Goal: Find specific page/section: Find specific page/section

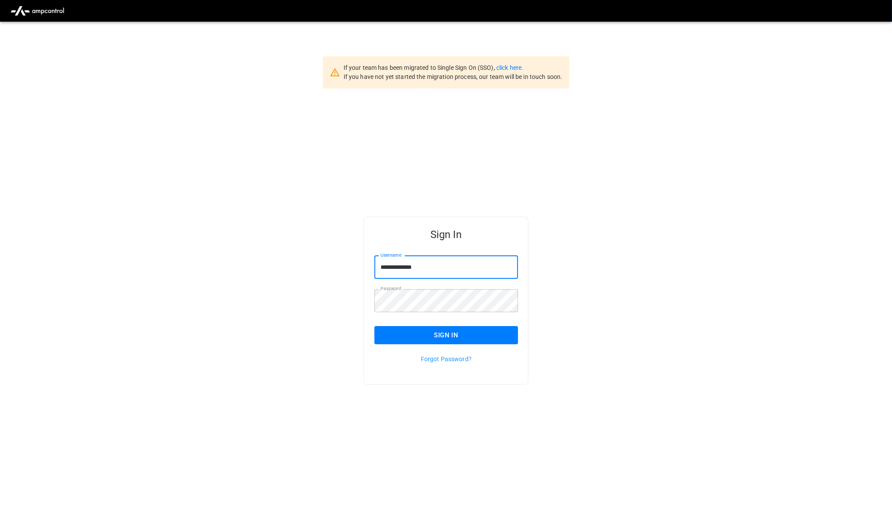
click at [461, 260] on input "**********" at bounding box center [446, 267] width 144 height 23
type input "**********"
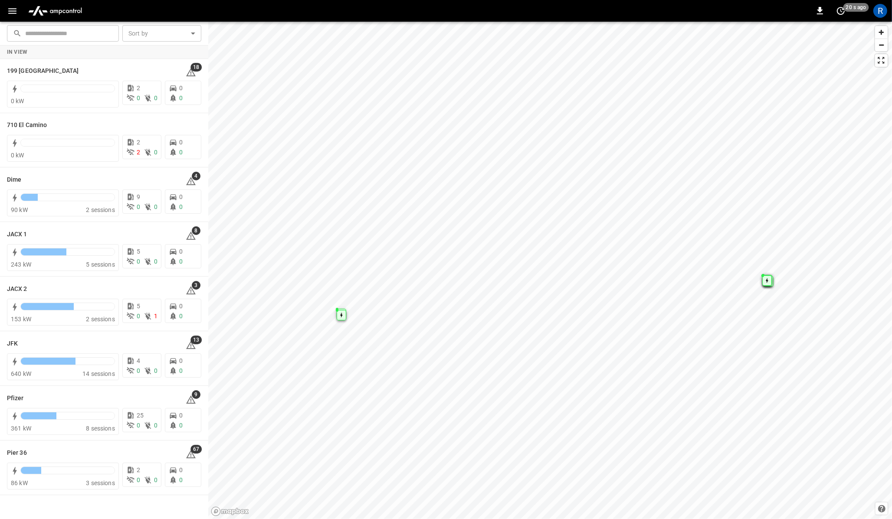
click at [12, 9] on icon "button" at bounding box center [12, 11] width 11 height 11
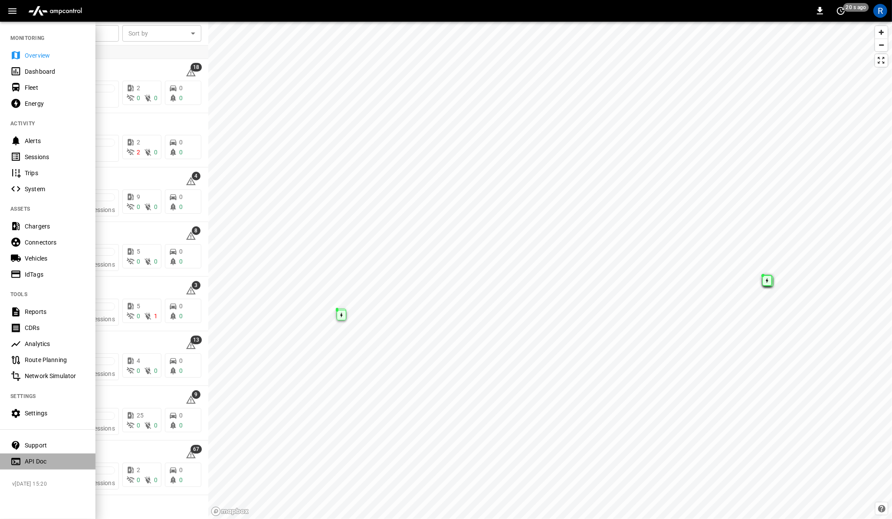
click at [47, 466] on Doc-listitem "API Doc" at bounding box center [47, 462] width 95 height 16
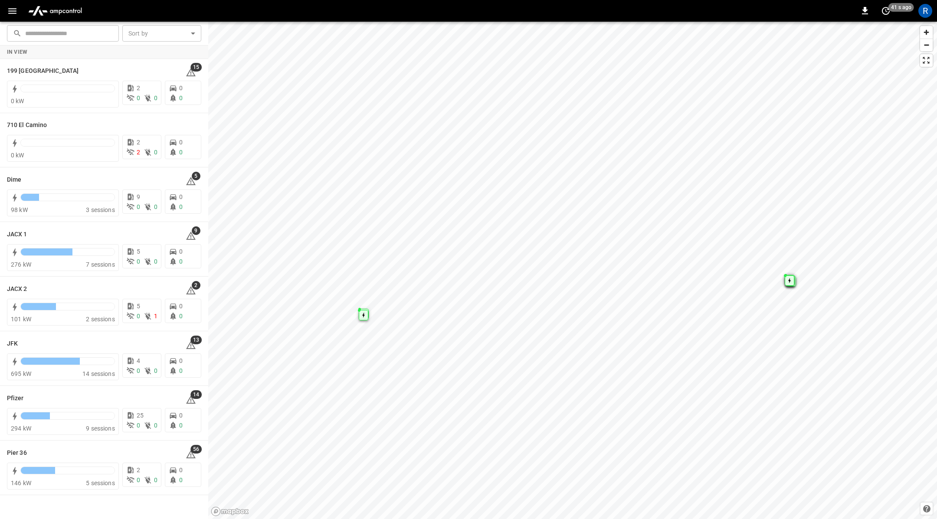
click at [8, 11] on icon "button" at bounding box center [12, 11] width 8 height 6
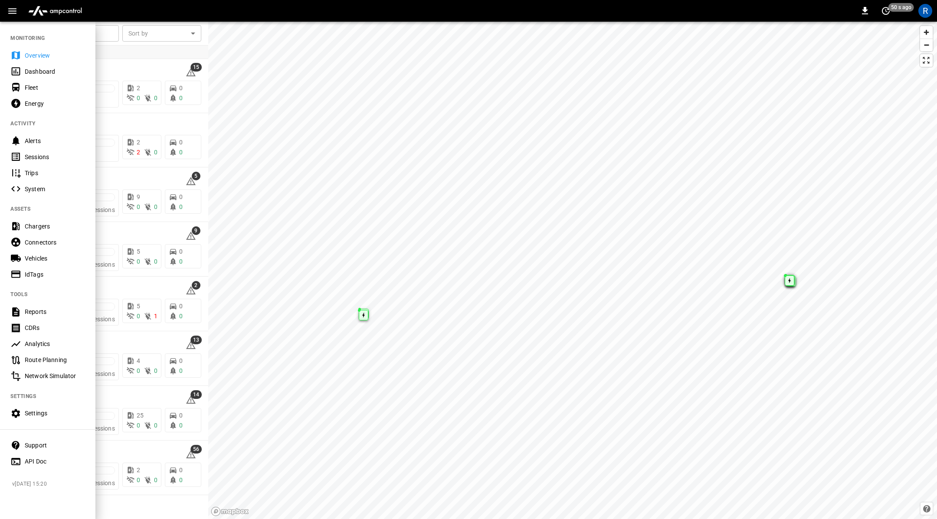
click at [323, 291] on div at bounding box center [468, 259] width 937 height 519
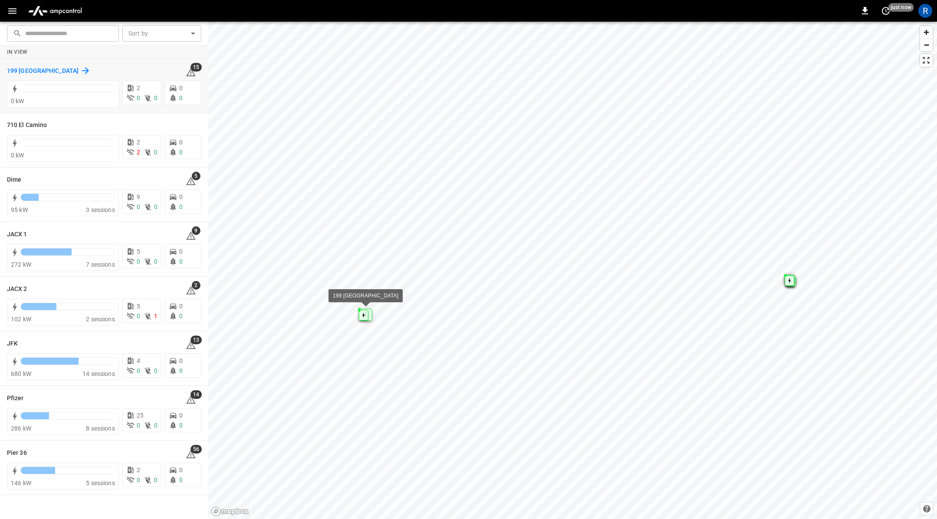
click at [23, 66] on div "199 Erie" at bounding box center [49, 71] width 84 height 10
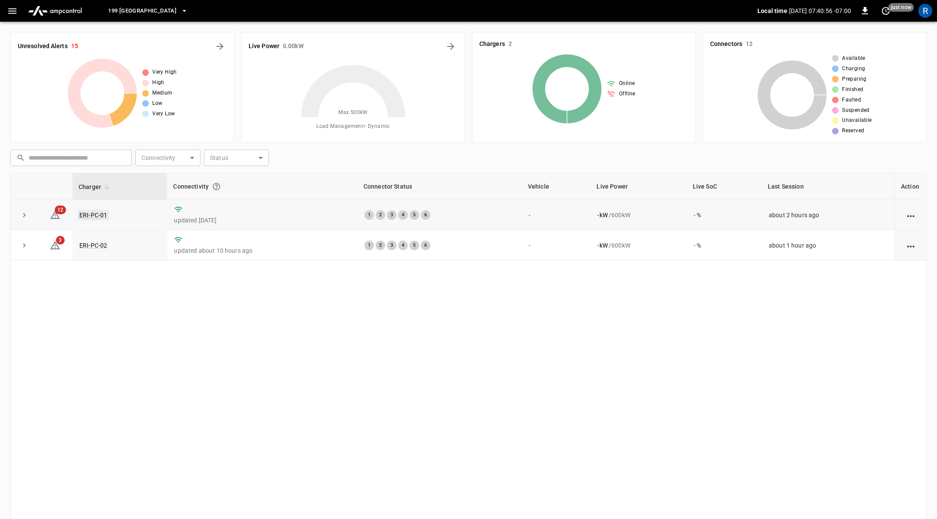
click at [96, 216] on link "ERI-PC-01" at bounding box center [93, 215] width 31 height 10
click at [128, 1] on div "199 Erie" at bounding box center [424, 11] width 665 height 20
click at [128, 4] on button "199 Erie" at bounding box center [148, 11] width 87 height 17
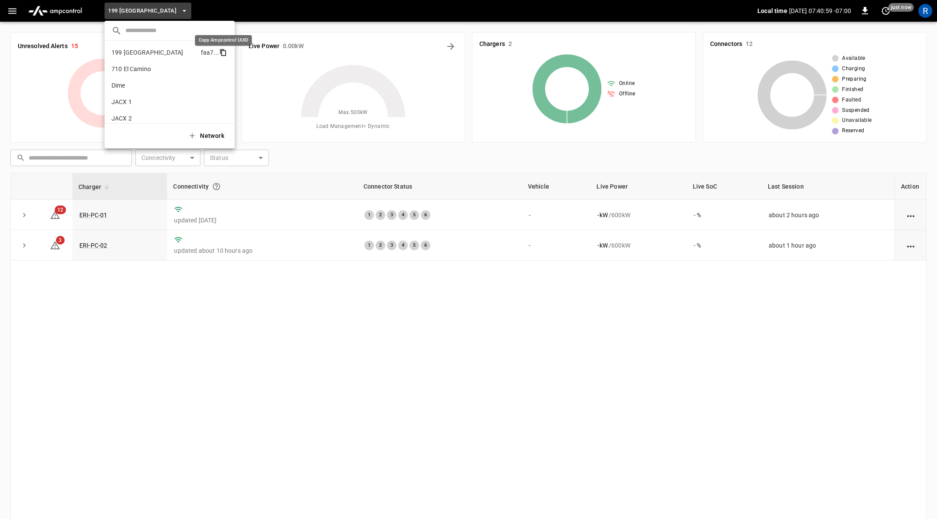
click at [225, 51] on icon "copy" at bounding box center [223, 53] width 8 height 8
click at [101, 213] on div at bounding box center [468, 259] width 937 height 519
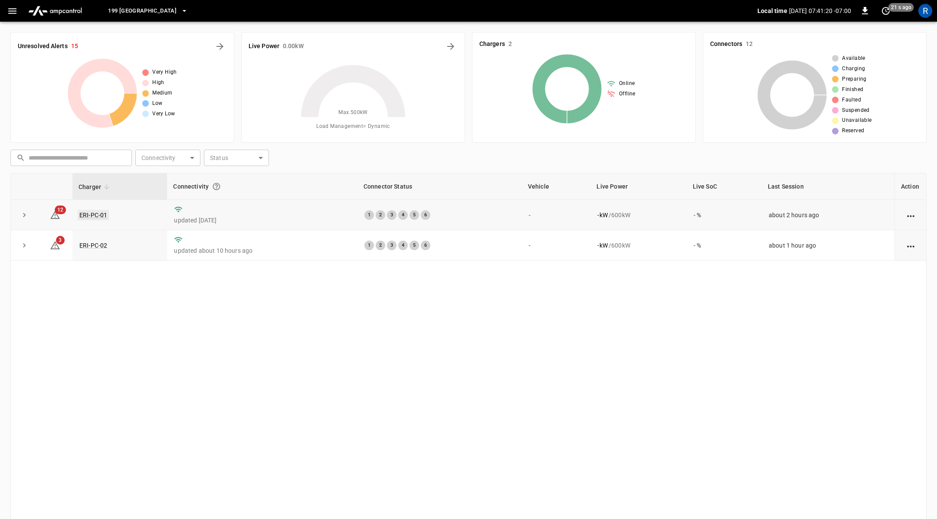
click at [99, 214] on link "ERI-PC-01" at bounding box center [93, 215] width 31 height 10
